Goal: Task Accomplishment & Management: Complete application form

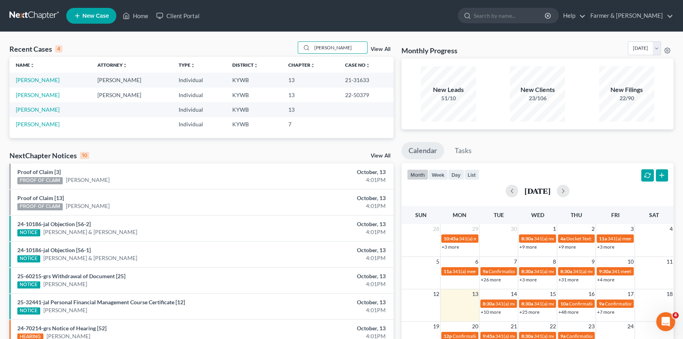
drag, startPoint x: 340, startPoint y: 47, endPoint x: 20, endPoint y: 40, distance: 319.6
click at [107, 45] on div "Recent Cases 4 [PERSON_NAME] View All" at bounding box center [201, 48] width 384 height 15
click at [342, 50] on input "[PERSON_NAME]" at bounding box center [339, 47] width 55 height 11
drag, startPoint x: 323, startPoint y: 48, endPoint x: 310, endPoint y: 47, distance: 12.6
click at [310, 47] on div "[PERSON_NAME]" at bounding box center [333, 47] width 70 height 12
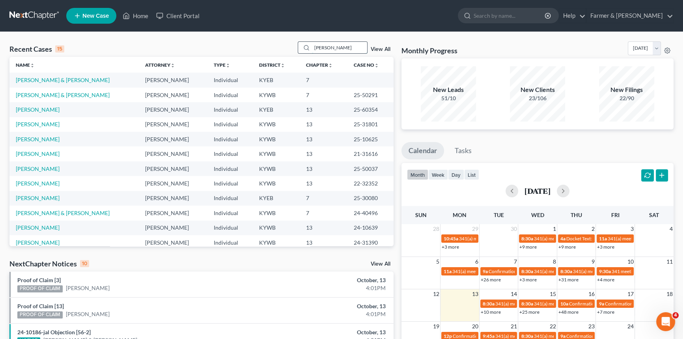
type input "[PERSON_NAME]"
click at [44, 80] on link "[PERSON_NAME] & [PERSON_NAME]" at bounding box center [63, 80] width 94 height 7
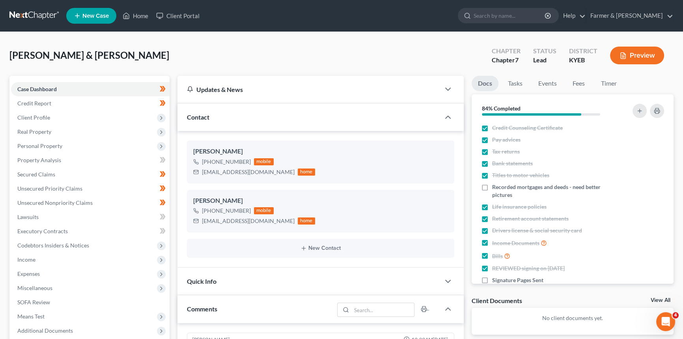
scroll to position [172, 0]
click at [50, 120] on span "Client Profile" at bounding box center [90, 117] width 159 height 14
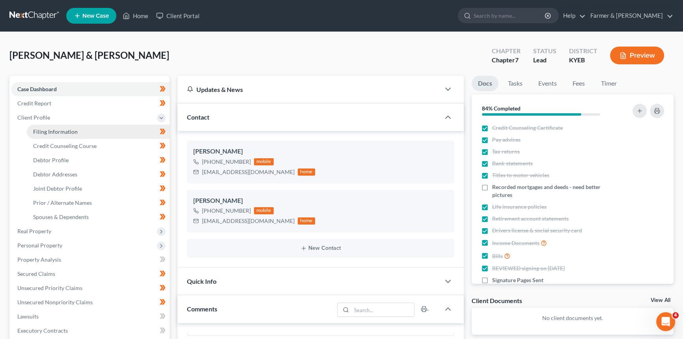
click at [61, 131] on span "Filing Information" at bounding box center [55, 131] width 45 height 7
select select "1"
select select "0"
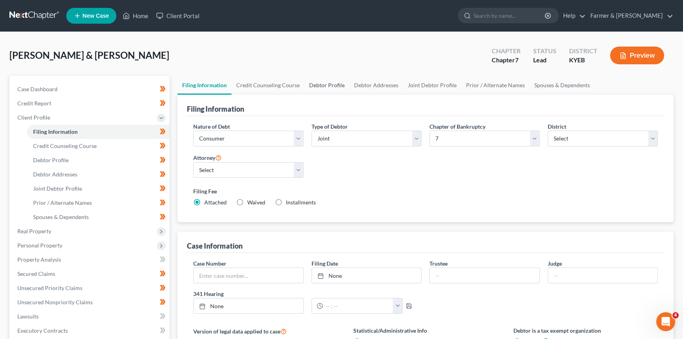
click at [328, 83] on link "Debtor Profile" at bounding box center [327, 85] width 45 height 19
select select "1"
select select "4"
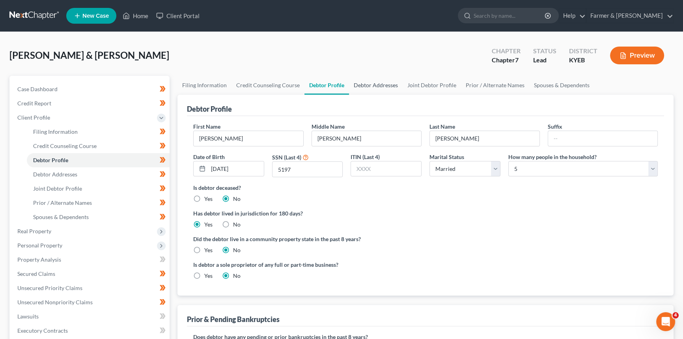
click at [371, 85] on link "Debtor Addresses" at bounding box center [376, 85] width 54 height 19
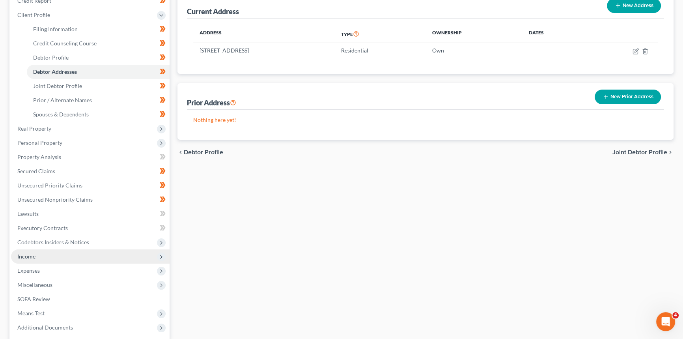
scroll to position [179, 0]
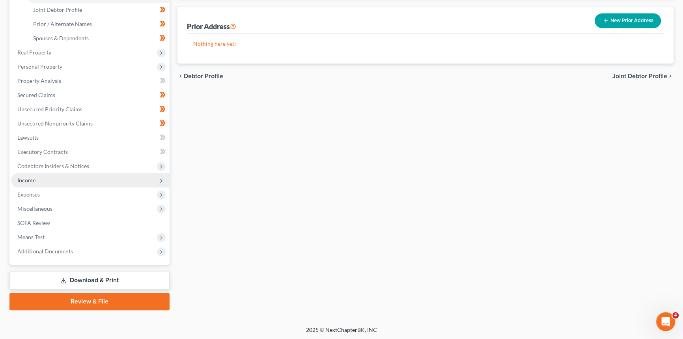
click at [39, 181] on span "Income" at bounding box center [90, 180] width 159 height 14
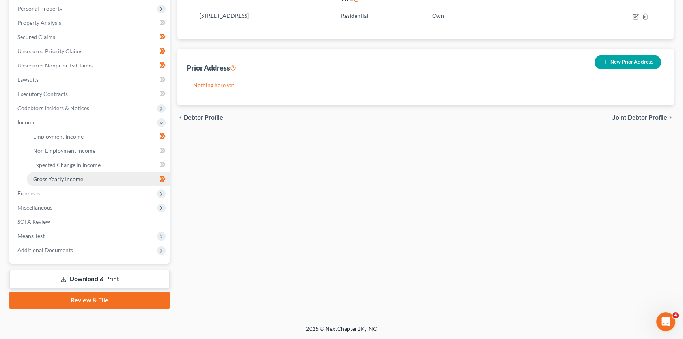
scroll to position [136, 0]
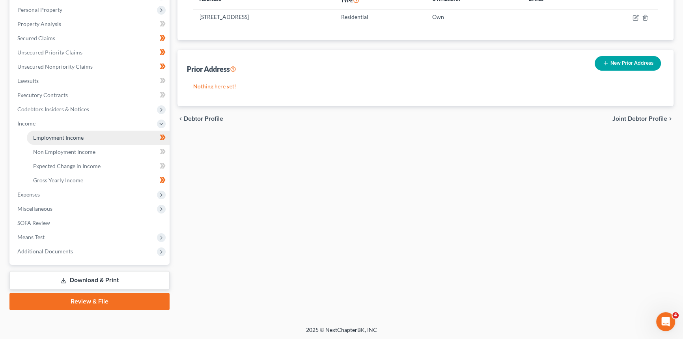
click at [58, 134] on span "Employment Income" at bounding box center [58, 137] width 50 height 7
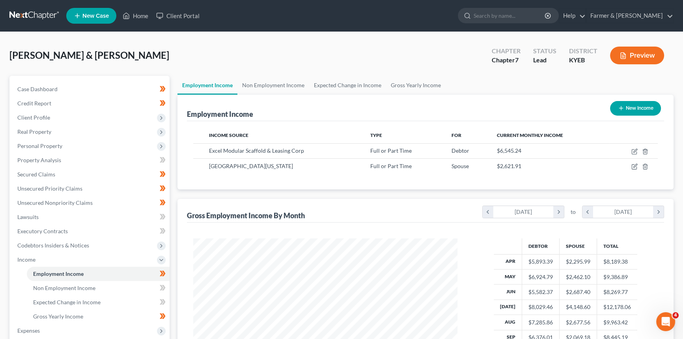
scroll to position [36, 0]
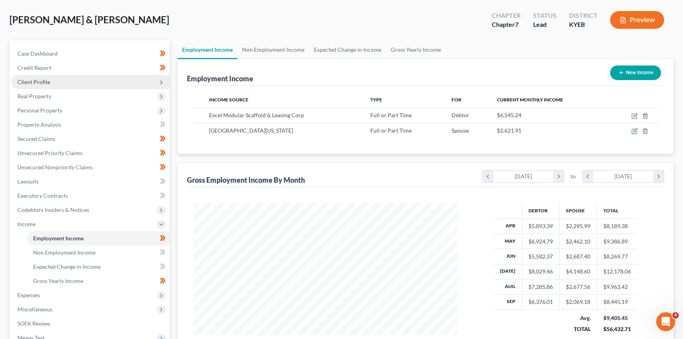
drag, startPoint x: 45, startPoint y: 78, endPoint x: 67, endPoint y: 75, distance: 21.5
click at [45, 78] on span "Client Profile" at bounding box center [33, 81] width 33 height 7
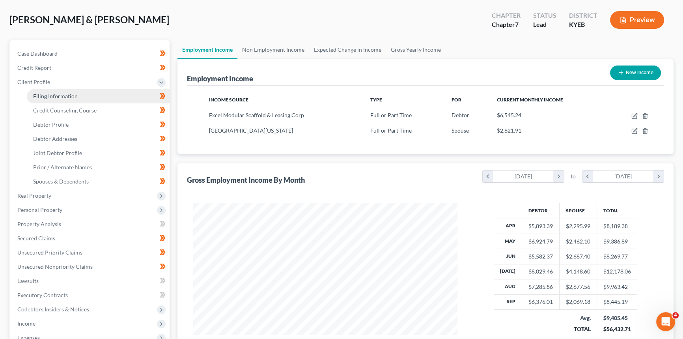
click at [64, 93] on span "Filing Information" at bounding box center [55, 96] width 45 height 7
select select "1"
select select "0"
select select "32"
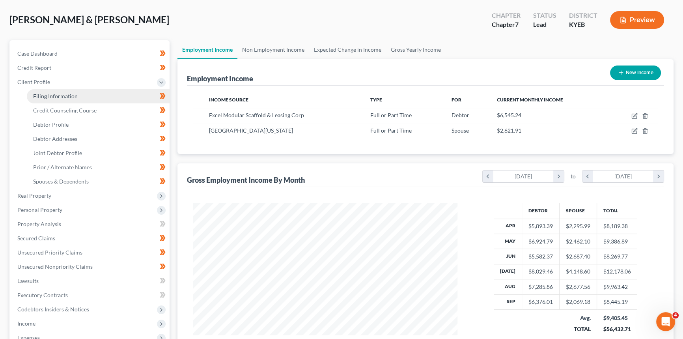
select select "1"
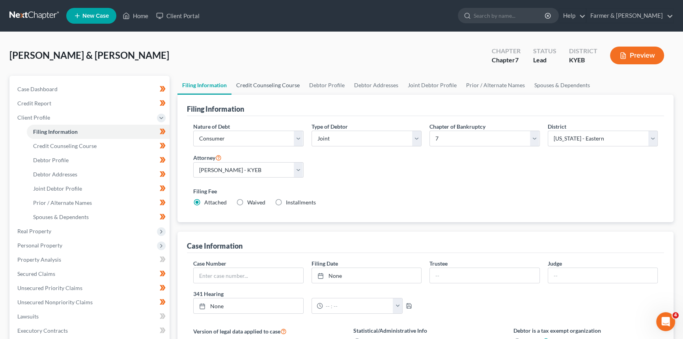
click at [272, 83] on link "Credit Counseling Course" at bounding box center [268, 85] width 73 height 19
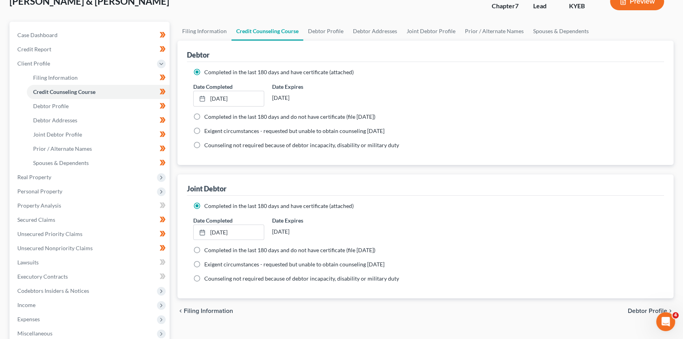
scroll to position [36, 0]
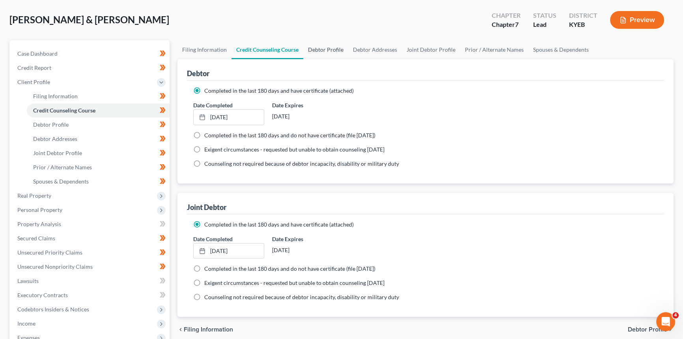
click at [335, 44] on link "Debtor Profile" at bounding box center [325, 49] width 45 height 19
select select "1"
select select "4"
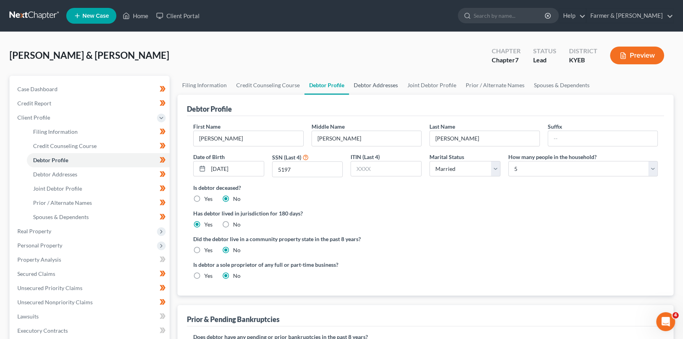
click at [385, 84] on link "Debtor Addresses" at bounding box center [376, 85] width 54 height 19
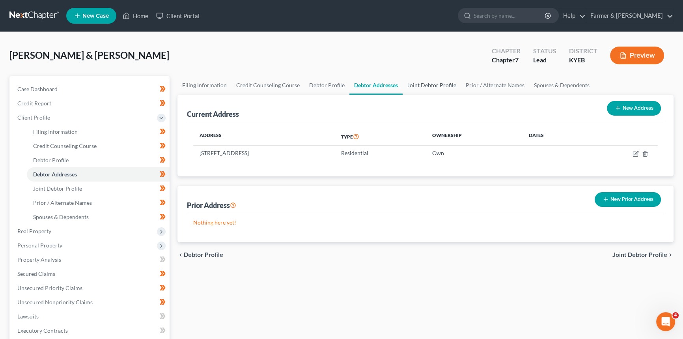
click at [430, 84] on link "Joint Debtor Profile" at bounding box center [432, 85] width 58 height 19
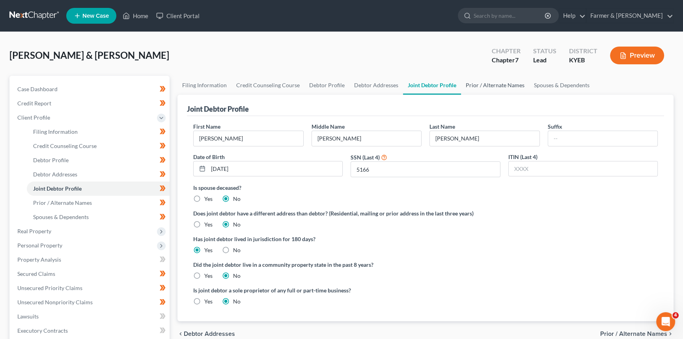
click at [487, 83] on link "Prior / Alternate Names" at bounding box center [495, 85] width 68 height 19
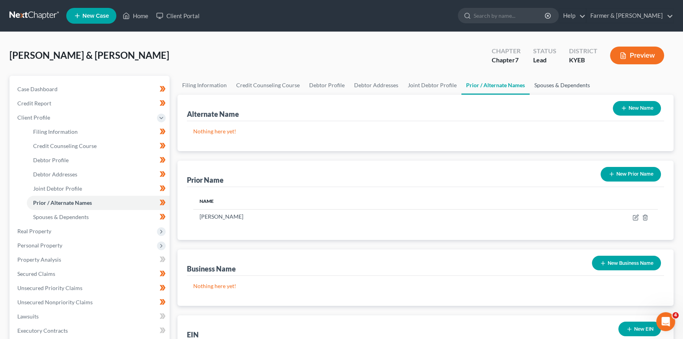
click at [543, 86] on link "Spouses & Dependents" at bounding box center [562, 85] width 65 height 19
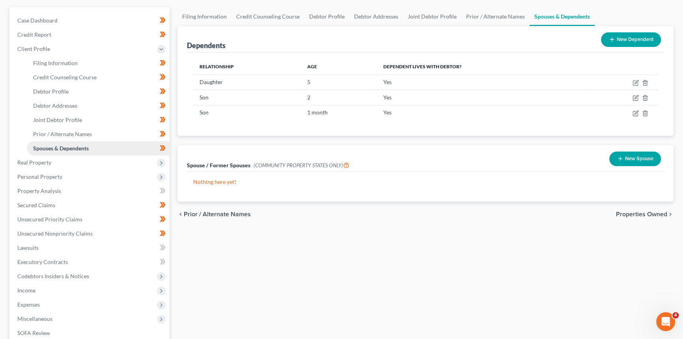
scroll to position [143, 0]
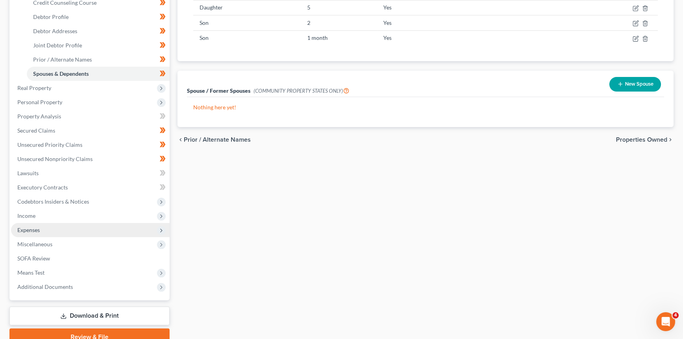
click at [32, 229] on span "Expenses" at bounding box center [28, 229] width 22 height 7
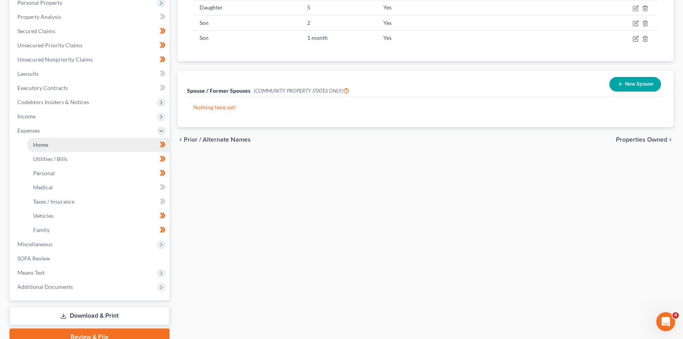
click at [62, 146] on link "Home" at bounding box center [98, 145] width 143 height 14
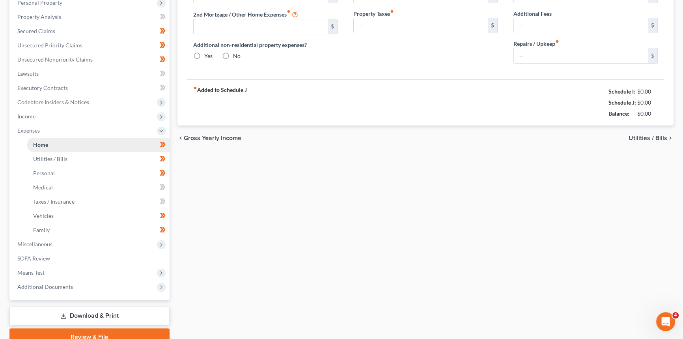
scroll to position [8, 0]
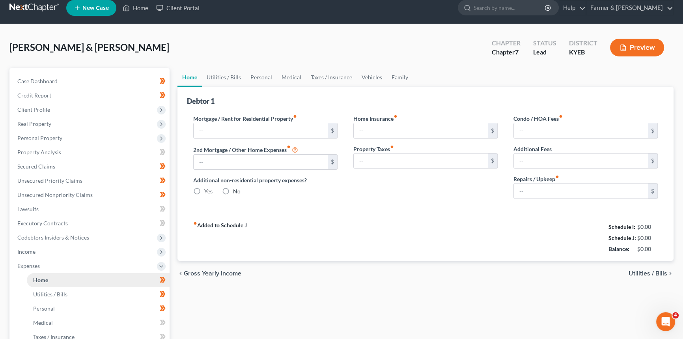
type input "1,600.00"
type input "0.00"
radio input "true"
type input "0.00"
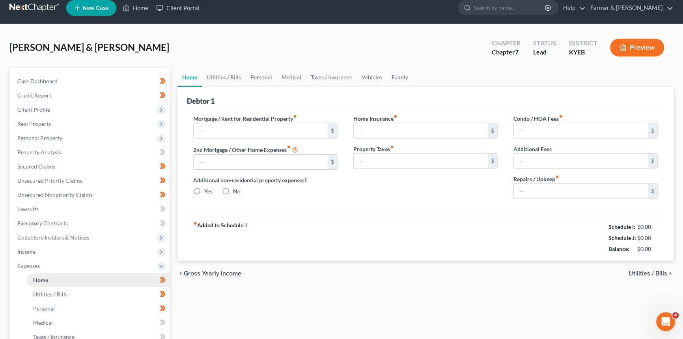
type input "0.00"
type input "150.00"
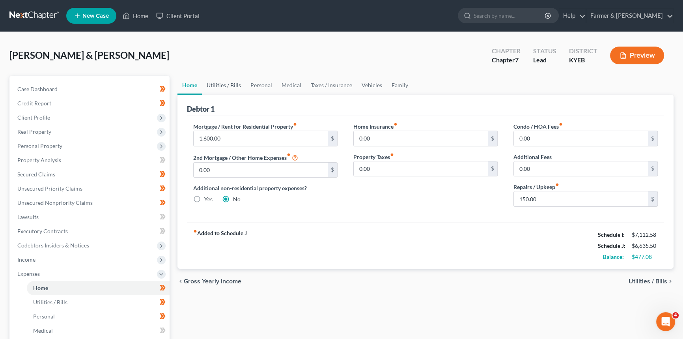
click at [228, 85] on link "Utilities / Bills" at bounding box center [224, 85] width 44 height 19
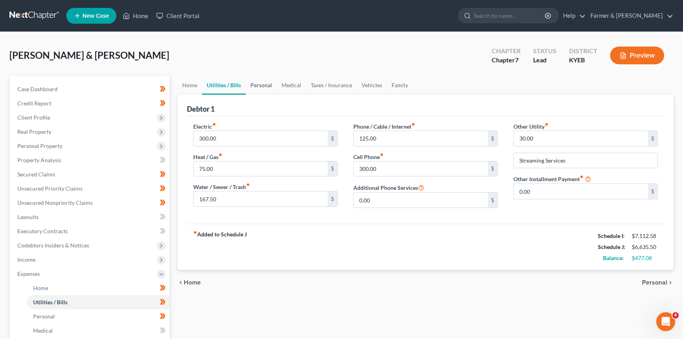
click at [273, 84] on link "Personal" at bounding box center [261, 85] width 31 height 19
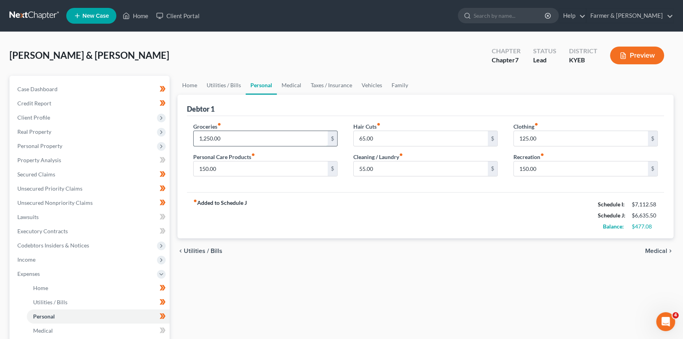
click at [229, 138] on input "1,250.00" at bounding box center [261, 138] width 134 height 15
type input "1,350.00"
click at [296, 82] on link "Medical" at bounding box center [291, 85] width 29 height 19
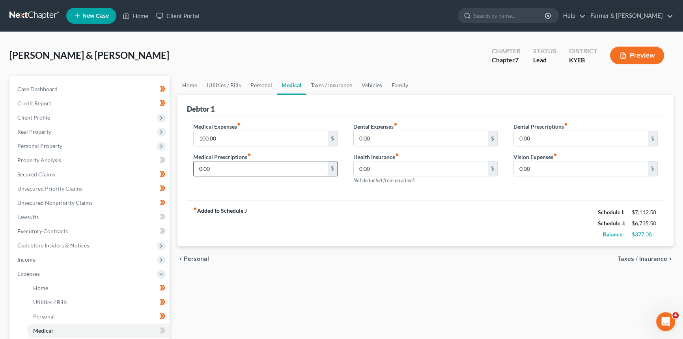
click at [225, 173] on input "0.00" at bounding box center [261, 168] width 134 height 15
type input "25"
click at [439, 136] on input "0.00" at bounding box center [421, 138] width 134 height 15
click at [553, 170] on input "0.00" at bounding box center [581, 168] width 134 height 15
type input "50"
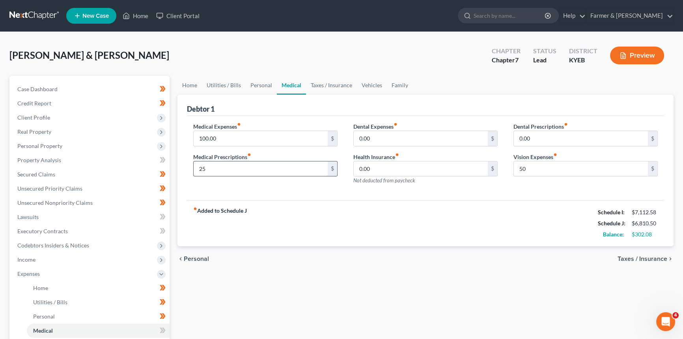
drag, startPoint x: 300, startPoint y: 171, endPoint x: 398, endPoint y: 127, distance: 107.3
click at [300, 171] on input "25" at bounding box center [261, 168] width 134 height 15
drag, startPoint x: 398, startPoint y: 133, endPoint x: 368, endPoint y: 118, distance: 33.9
click at [399, 133] on input "0.00" at bounding box center [421, 138] width 134 height 15
click at [324, 84] on link "Taxes / Insurance" at bounding box center [331, 85] width 51 height 19
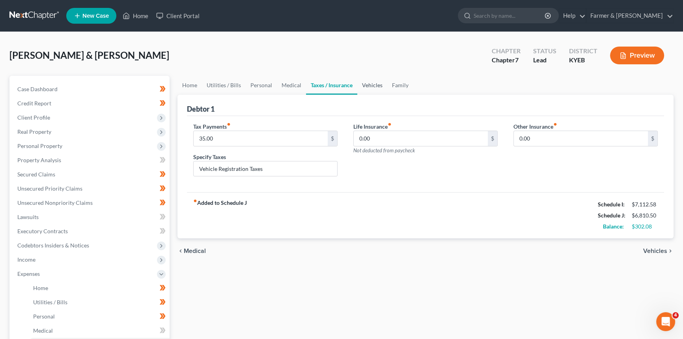
click at [368, 85] on link "Vehicles" at bounding box center [372, 85] width 30 height 19
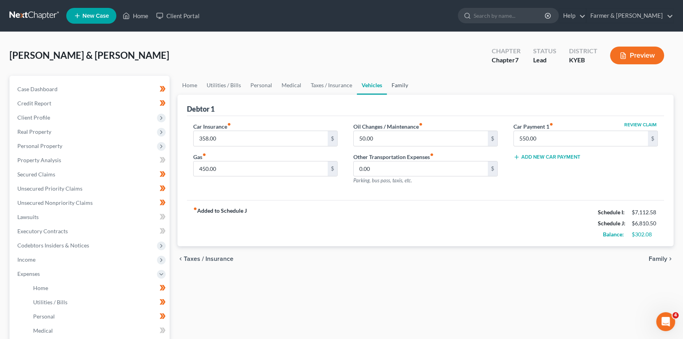
click at [402, 86] on link "Family" at bounding box center [400, 85] width 26 height 19
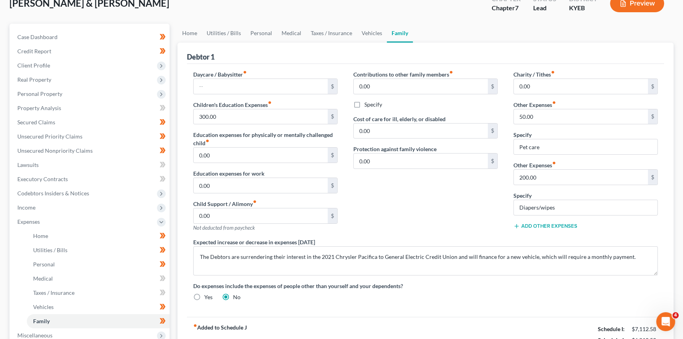
scroll to position [71, 0]
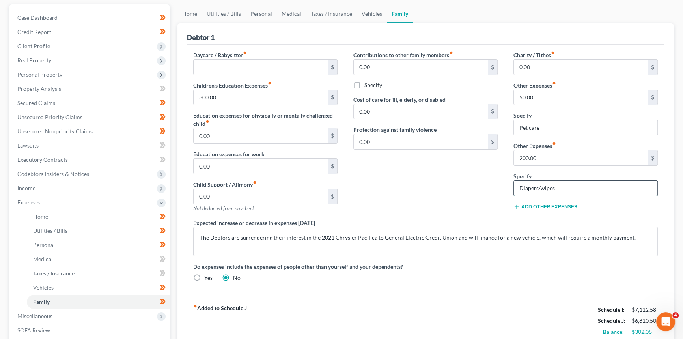
click at [566, 186] on input "Diapers/wipes" at bounding box center [586, 188] width 144 height 15
type input "Diapers/wipes/formula"
click at [563, 155] on input "200.00" at bounding box center [581, 157] width 134 height 15
click at [552, 156] on input "200.00" at bounding box center [581, 157] width 134 height 15
type input "2"
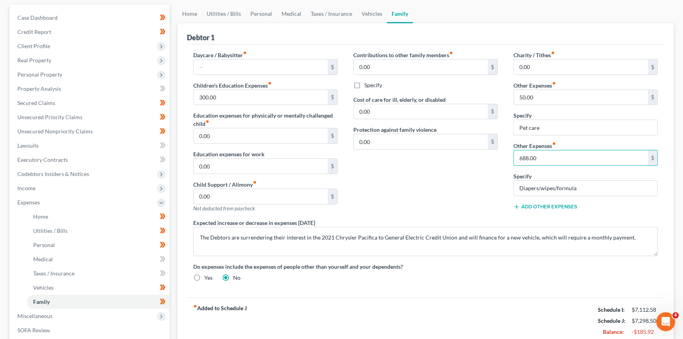
type input "688.00"
click at [542, 104] on div "Charity / Tithes fiber_manual_record 0.00 $ Other Expenses fiber_manual_record …" at bounding box center [586, 135] width 160 height 168
click at [464, 191] on div "Contributions to other family members fiber_manual_record 0.00 $ Specify Cost o…" at bounding box center [426, 135] width 160 height 168
click at [548, 97] on input "50.00" at bounding box center [581, 97] width 134 height 15
click at [442, 185] on div "Contributions to other family members fiber_manual_record 0.00 $ Specify Cost o…" at bounding box center [426, 135] width 160 height 168
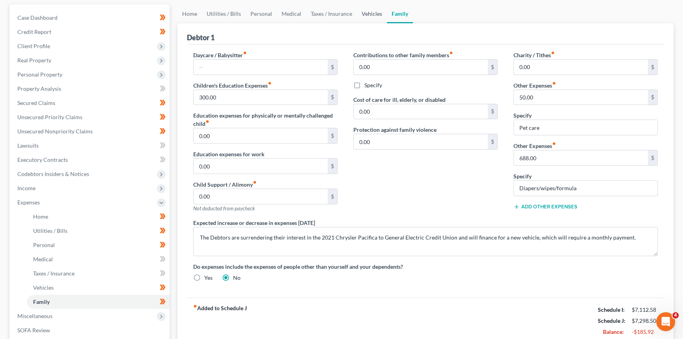
click at [374, 11] on link "Vehicles" at bounding box center [372, 13] width 30 height 19
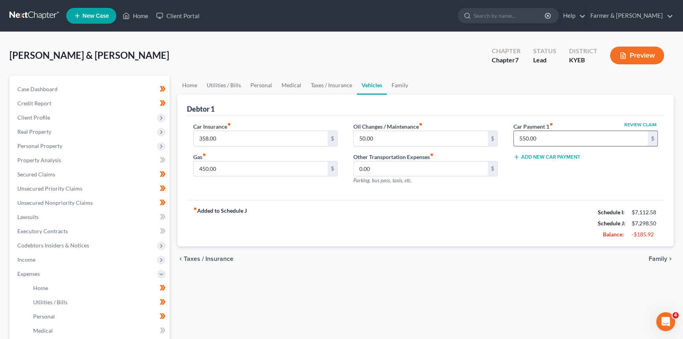
click at [555, 139] on input "550.00" at bounding box center [581, 138] width 134 height 15
type input "400"
click at [537, 138] on input "400" at bounding box center [581, 138] width 134 height 15
type input "550"
click at [533, 192] on div "Car Insurance fiber_manual_record 358.00 $ Gas fiber_manual_record 450.00 $ Oil…" at bounding box center [425, 158] width 477 height 84
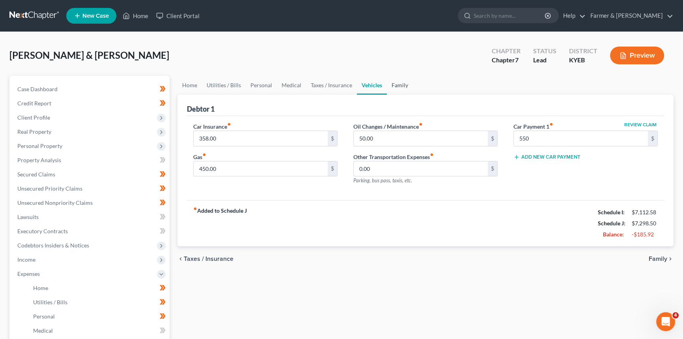
click at [400, 86] on link "Family" at bounding box center [400, 85] width 26 height 19
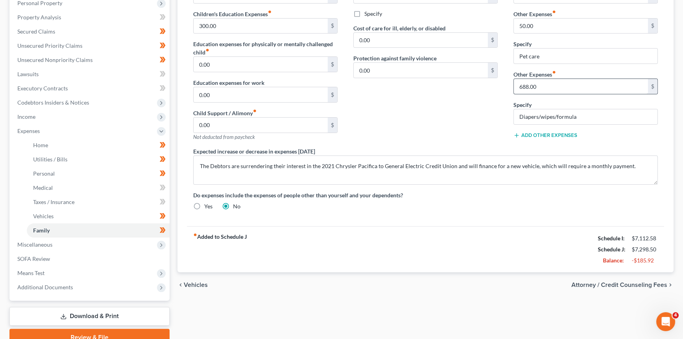
scroll to position [143, 0]
click at [522, 84] on input "688.00" at bounding box center [581, 85] width 134 height 15
click at [449, 107] on div "Contributions to other family members fiber_manual_record 0.00 $ Specify Cost o…" at bounding box center [426, 63] width 160 height 168
click at [537, 82] on input "488" at bounding box center [581, 85] width 134 height 15
type input "488.00"
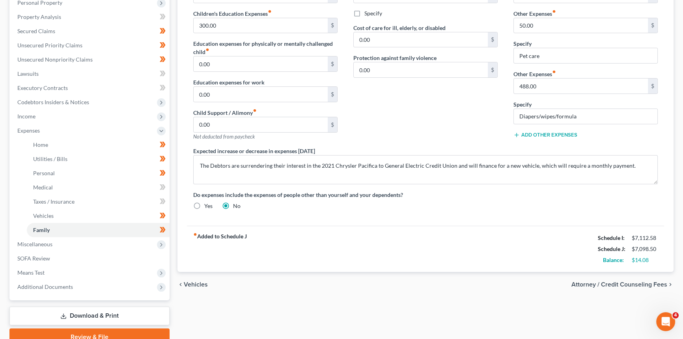
click at [445, 118] on div "Contributions to other family members fiber_manual_record 0.00 $ Specify Cost o…" at bounding box center [426, 63] width 160 height 168
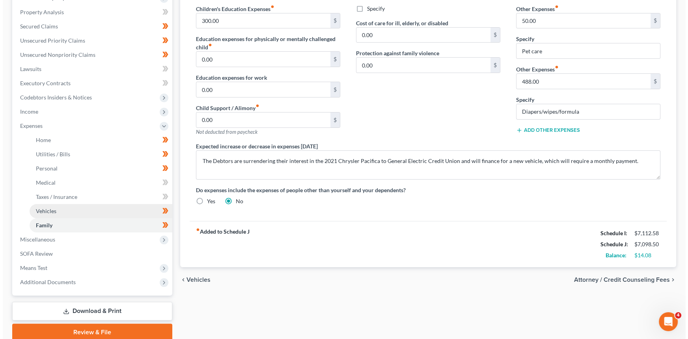
scroll to position [107, 0]
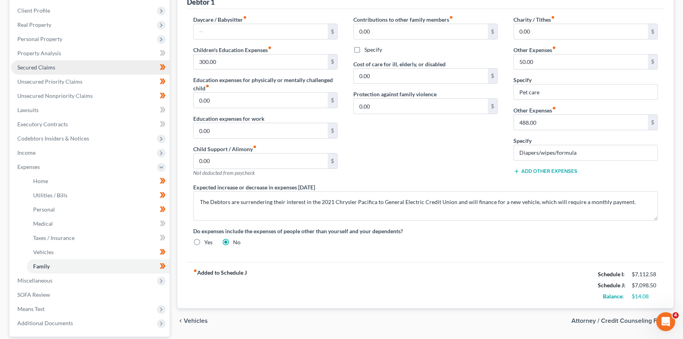
click at [43, 66] on span "Secured Claims" at bounding box center [36, 67] width 38 height 7
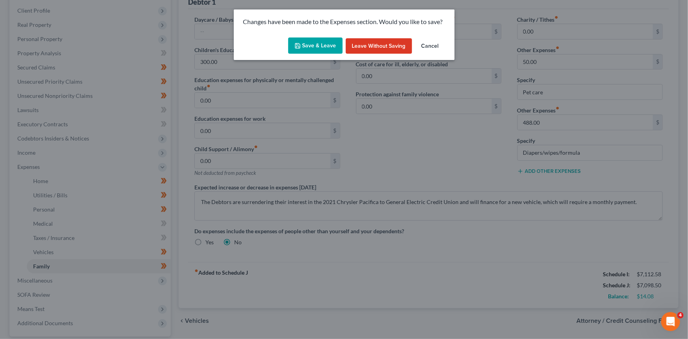
click at [310, 44] on button "Save & Leave" at bounding box center [315, 45] width 54 height 17
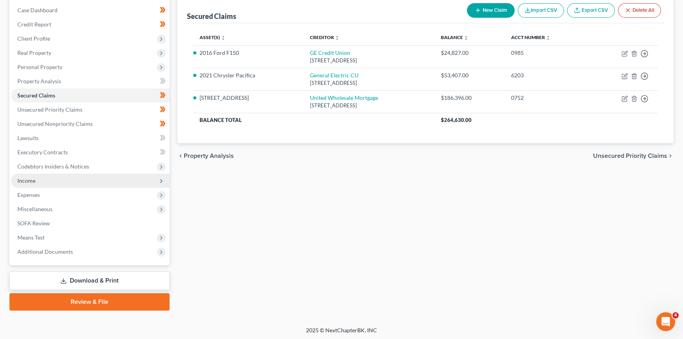
scroll to position [79, 0]
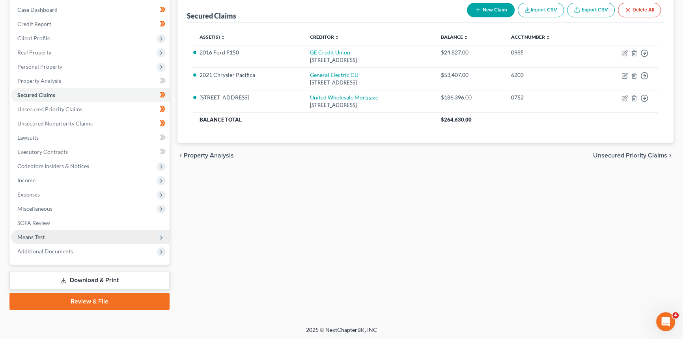
click at [46, 234] on span "Means Test" at bounding box center [90, 237] width 159 height 14
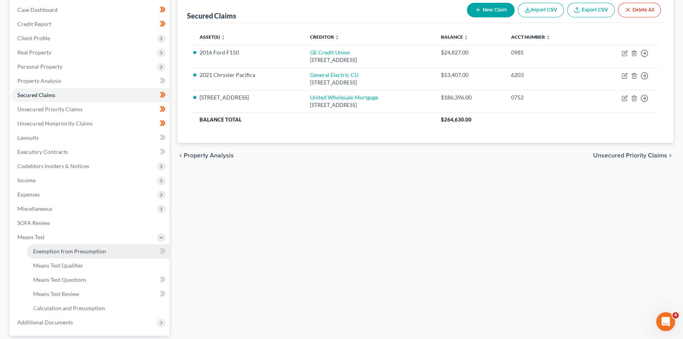
click at [54, 250] on span "Exemption from Presumption" at bounding box center [69, 251] width 73 height 7
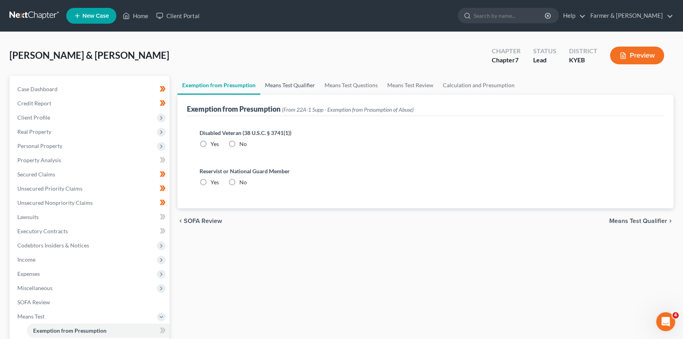
click at [280, 84] on link "Means Test Qualifier" at bounding box center [290, 85] width 60 height 19
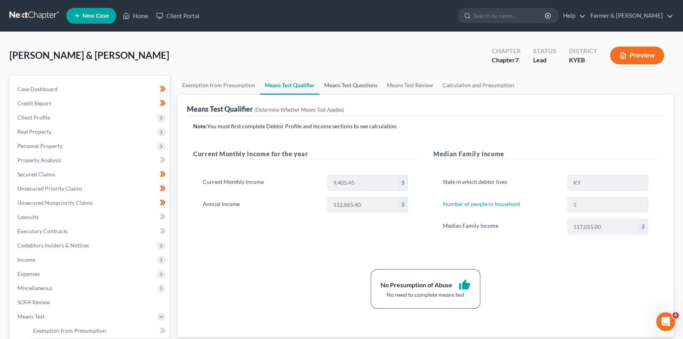
click at [342, 84] on link "Means Test Questions" at bounding box center [351, 85] width 63 height 19
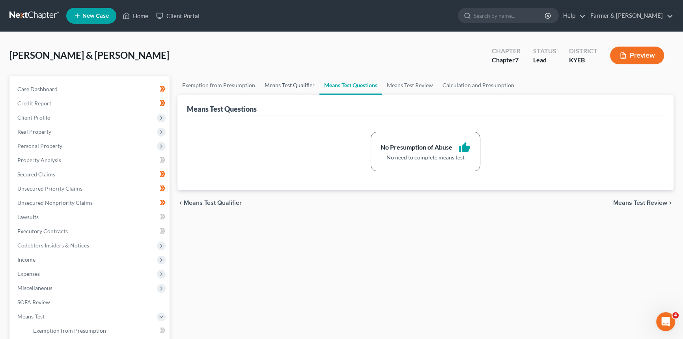
click at [292, 85] on link "Means Test Qualifier" at bounding box center [290, 85] width 60 height 19
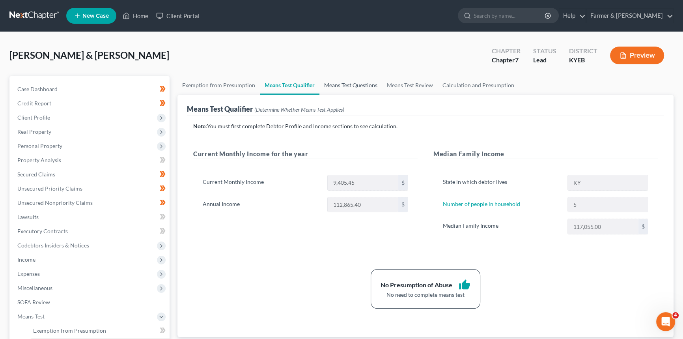
click at [355, 86] on link "Means Test Questions" at bounding box center [351, 85] width 63 height 19
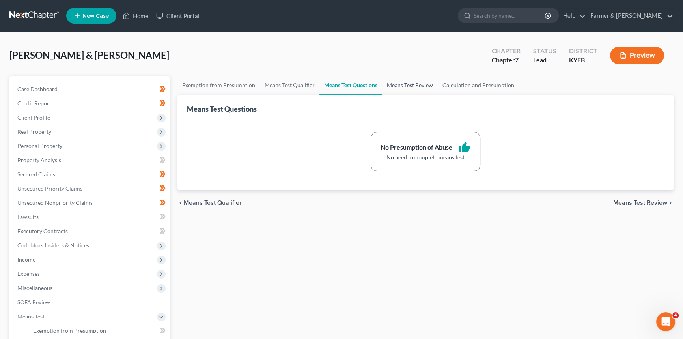
click at [413, 84] on link "Means Test Review" at bounding box center [410, 85] width 56 height 19
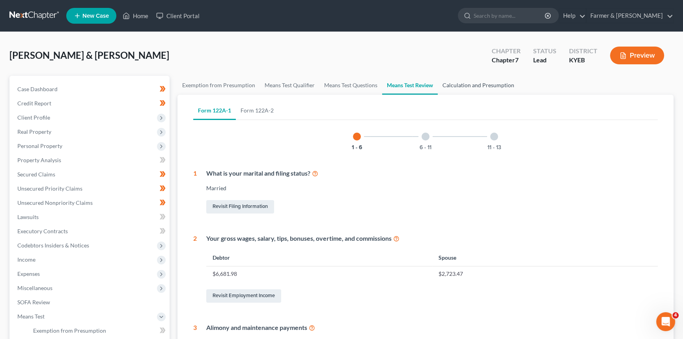
click at [458, 86] on link "Calculation and Presumption" at bounding box center [478, 85] width 81 height 19
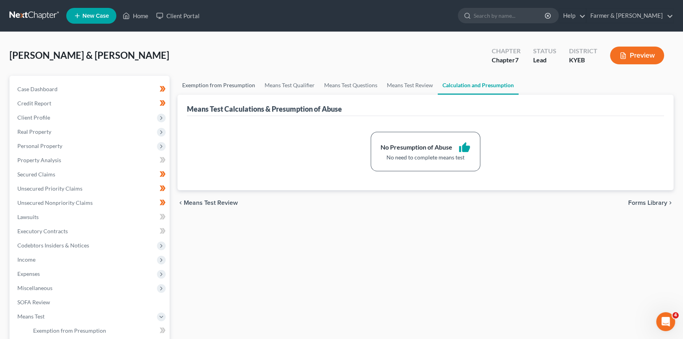
click at [225, 84] on link "Exemption from Presumption" at bounding box center [219, 85] width 82 height 19
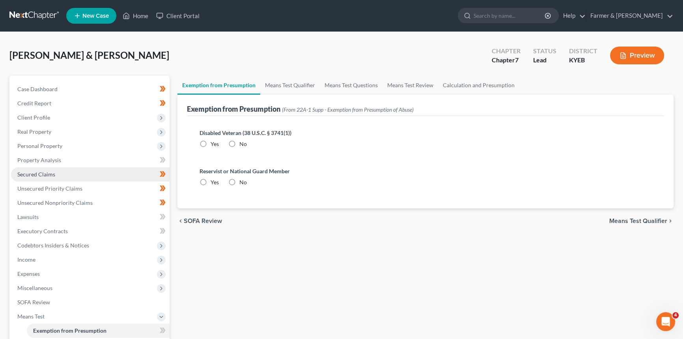
click at [57, 173] on link "Secured Claims" at bounding box center [90, 174] width 159 height 14
